Goal: Find specific page/section

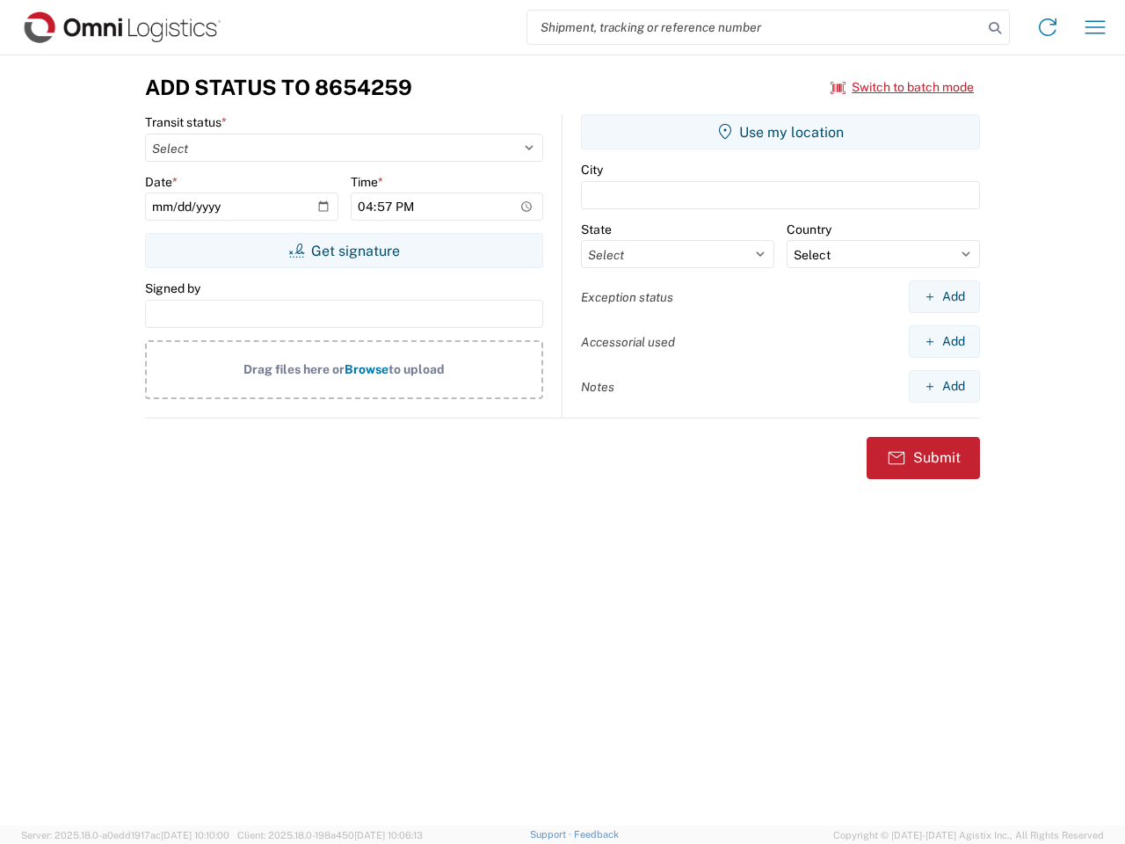
click at [755, 27] on input "search" at bounding box center [754, 27] width 455 height 33
click at [995, 28] on icon at bounding box center [994, 28] width 25 height 25
click at [1047, 27] on icon at bounding box center [1047, 27] width 28 height 28
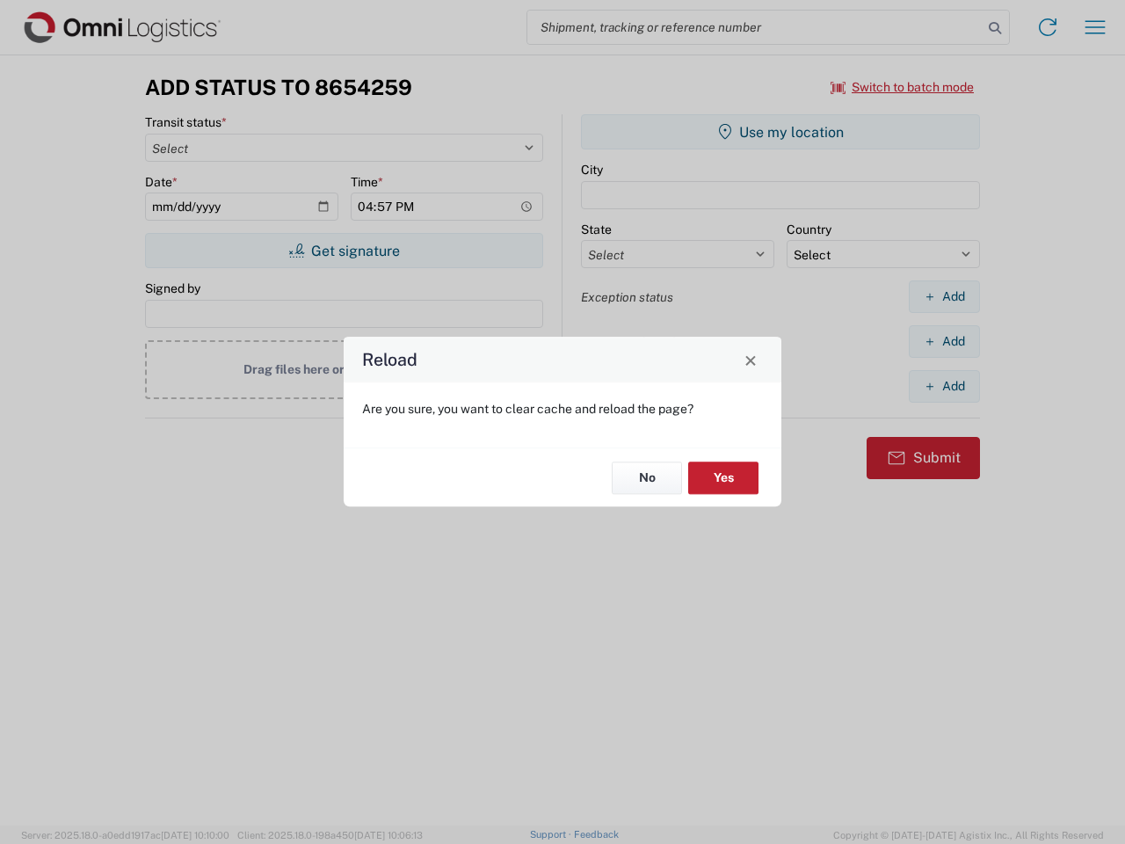
click at [902, 87] on div "Reload Are you sure, you want to clear cache and reload the page? No Yes" at bounding box center [562, 422] width 1125 height 844
click at [344, 250] on div "Reload Are you sure, you want to clear cache and reload the page? No Yes" at bounding box center [562, 422] width 1125 height 844
click at [780, 132] on div "Reload Are you sure, you want to clear cache and reload the page? No Yes" at bounding box center [562, 422] width 1125 height 844
click at [944, 296] on div "Reload Are you sure, you want to clear cache and reload the page? No Yes" at bounding box center [562, 422] width 1125 height 844
click at [944, 341] on div "Reload Are you sure, you want to clear cache and reload the page? No Yes" at bounding box center [562, 422] width 1125 height 844
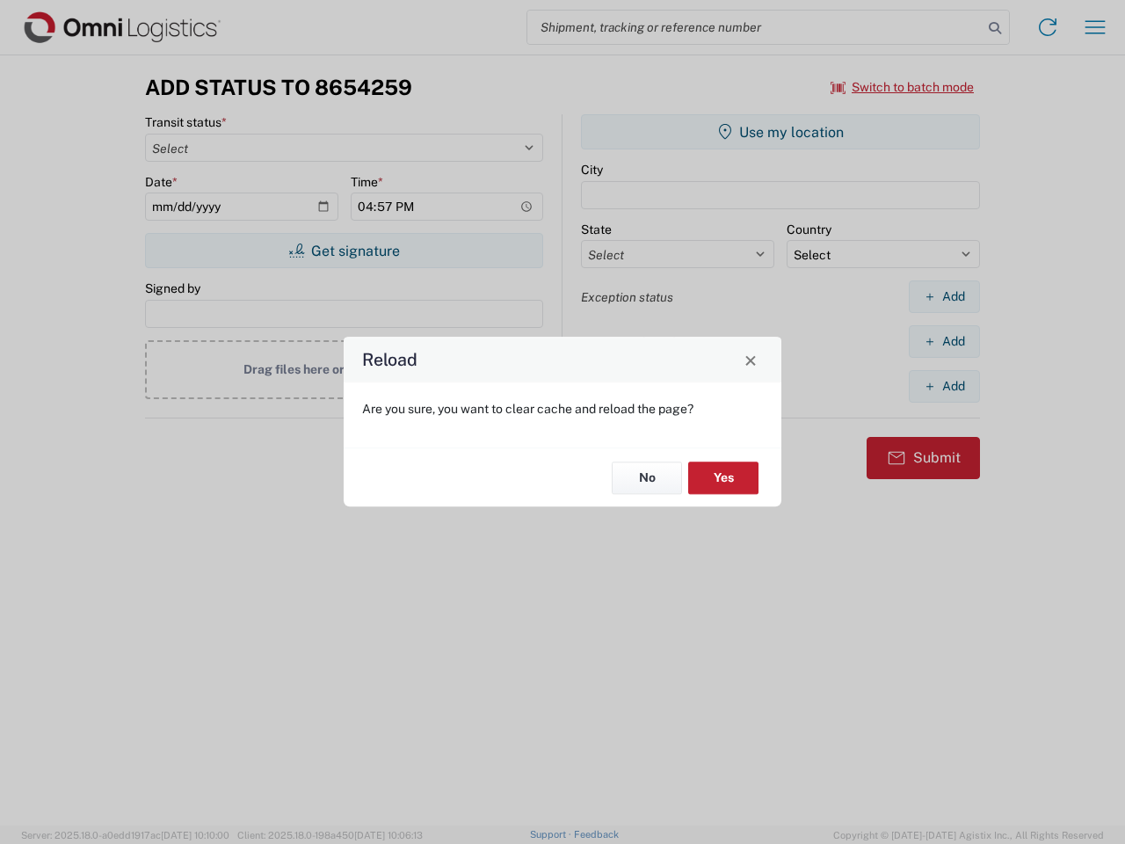
click at [944, 386] on div "Reload Are you sure, you want to clear cache and reload the page? No Yes" at bounding box center [562, 422] width 1125 height 844
